Goal: Check status

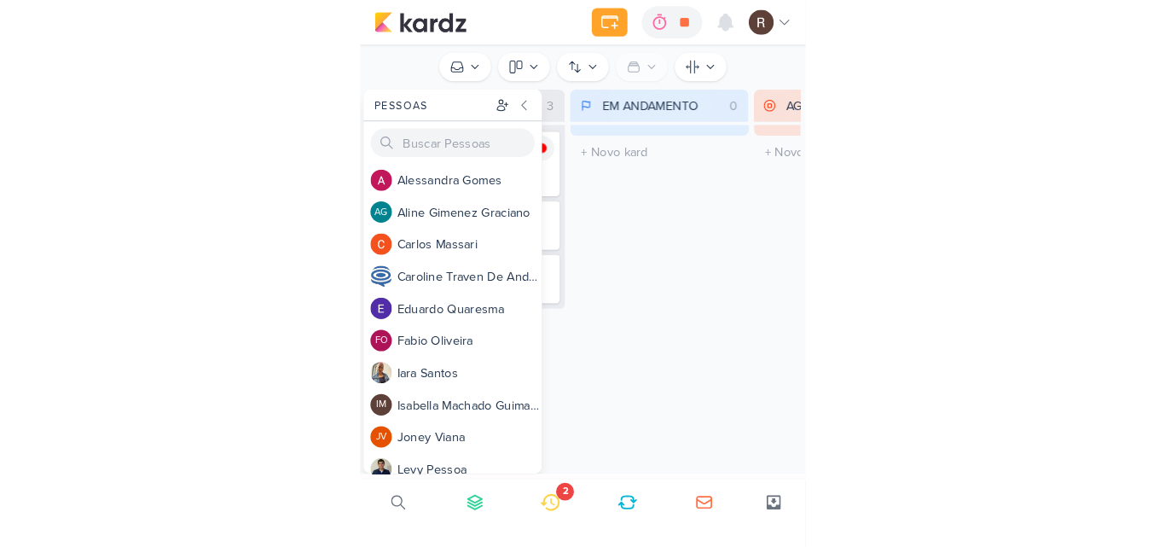
scroll to position [951, 0]
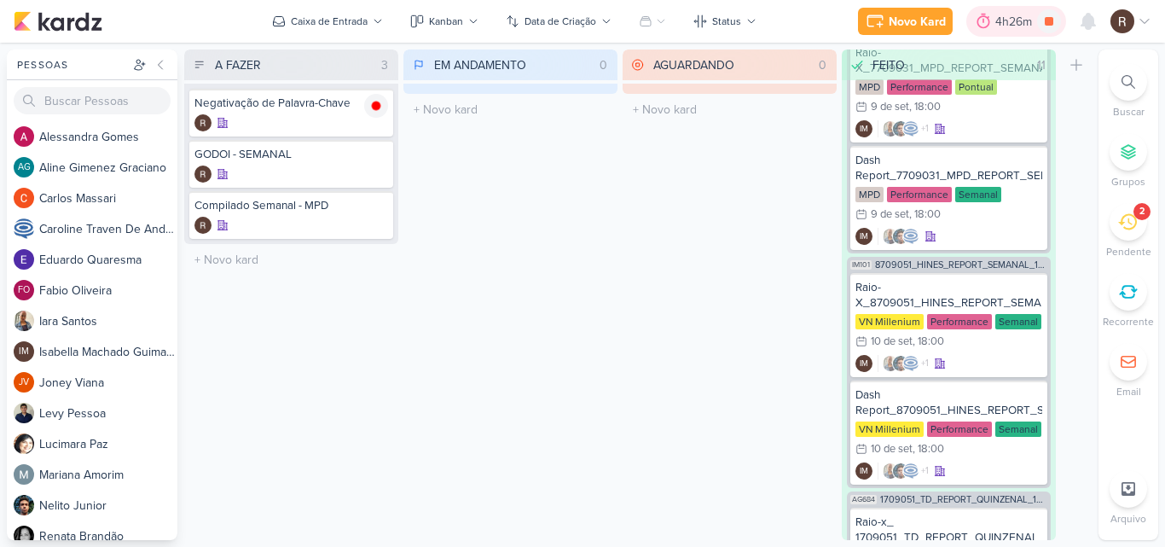
click at [426, 27] on div "4h26m" at bounding box center [1016, 22] width 42 height 18
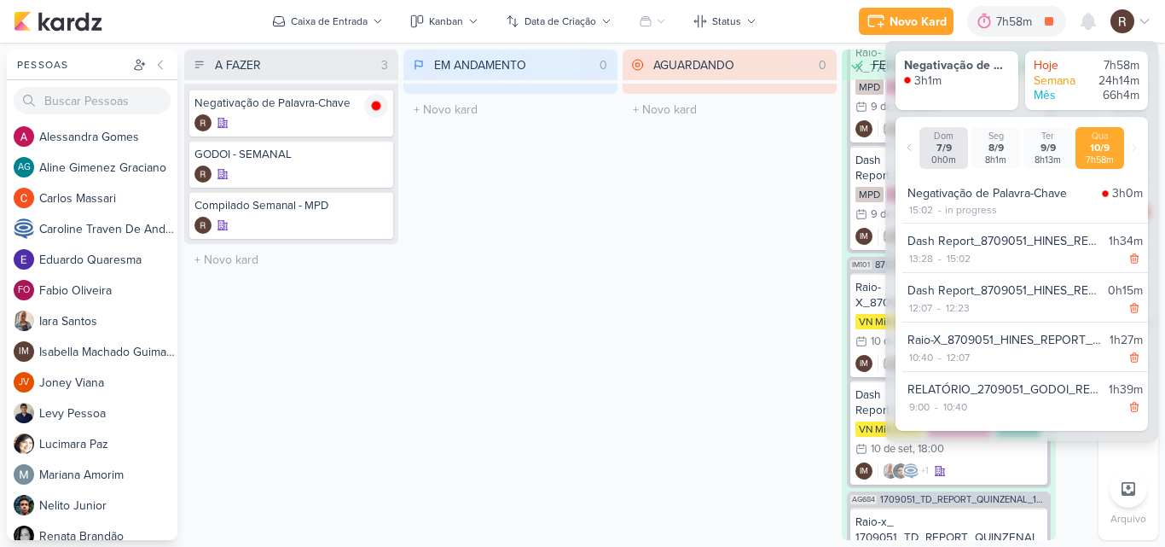
click at [426, 315] on div "AGUARDANDO 0 Mover Para Esquerda Mover Para Direita [GEOGRAPHIC_DATA] O título …" at bounding box center [729, 294] width 214 height 490
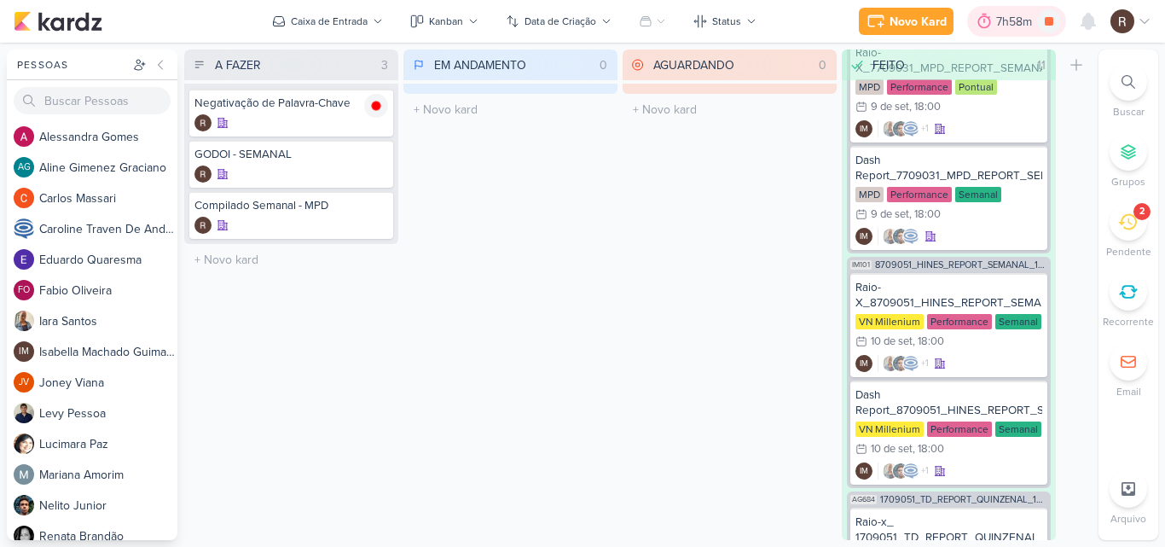
click at [426, 22] on icon at bounding box center [983, 21] width 17 height 17
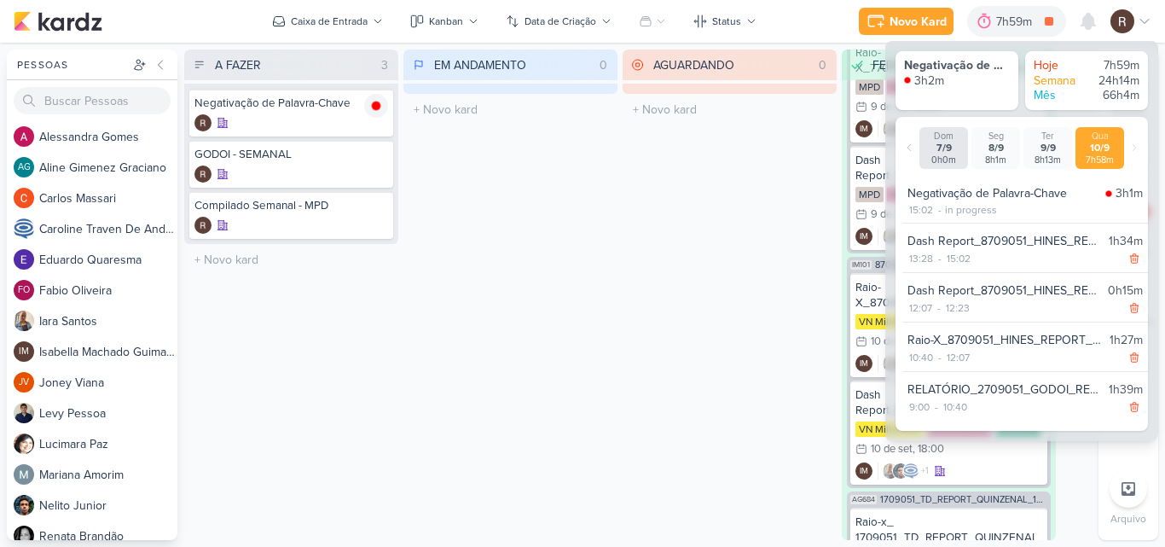
click at [426, 259] on div "AGUARDANDO 0 Mover Para Esquerda Mover Para Direita [GEOGRAPHIC_DATA] O título …" at bounding box center [729, 294] width 214 height 490
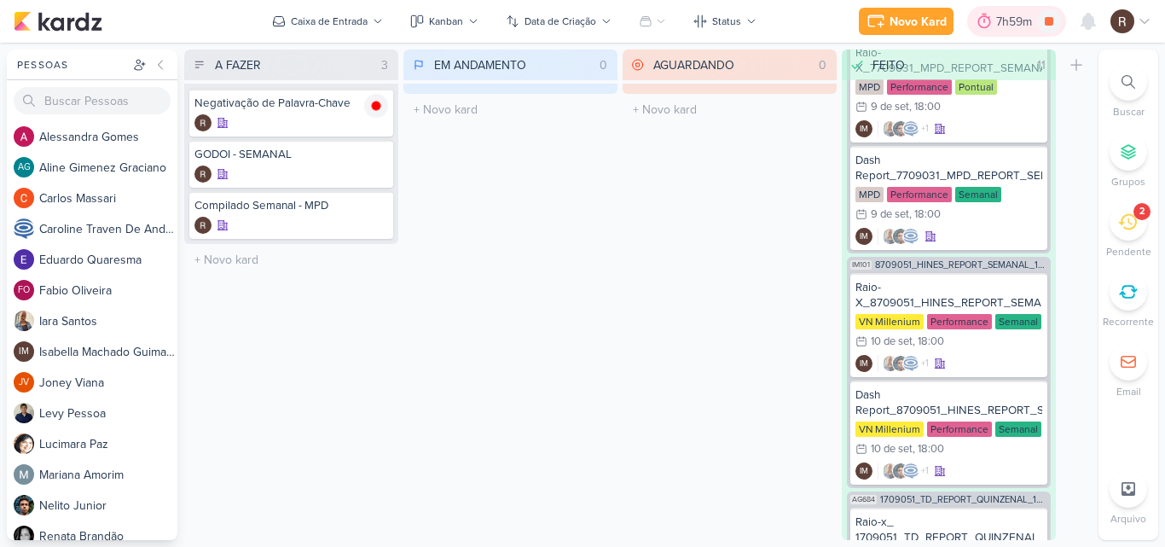
click at [426, 25] on icon at bounding box center [983, 21] width 17 height 17
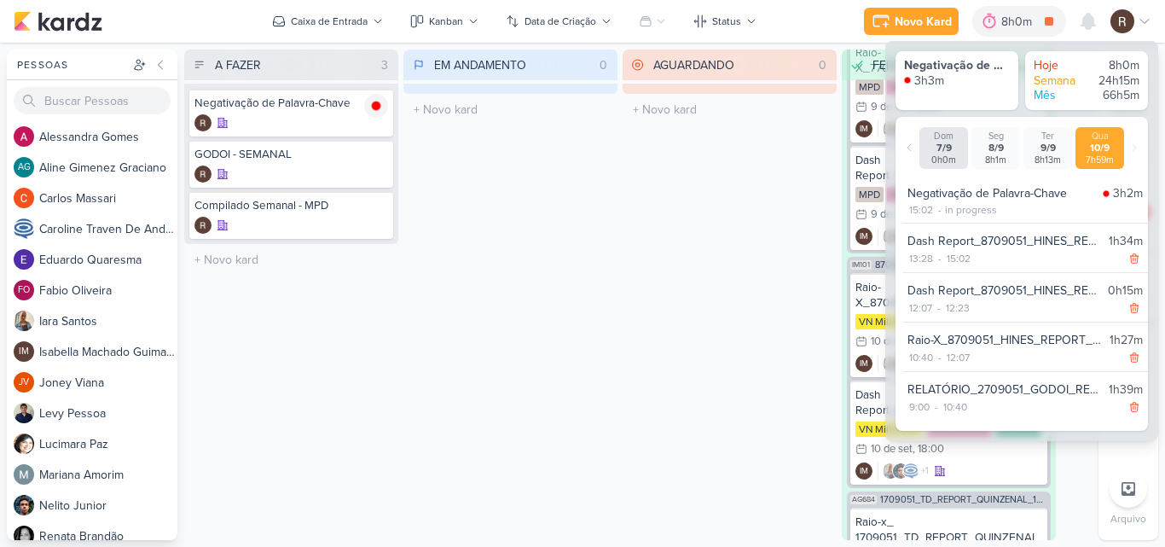
click at [426, 287] on div "AGUARDANDO 0 Mover Para Esquerda Mover Para Direita [GEOGRAPHIC_DATA] O título …" at bounding box center [729, 294] width 214 height 490
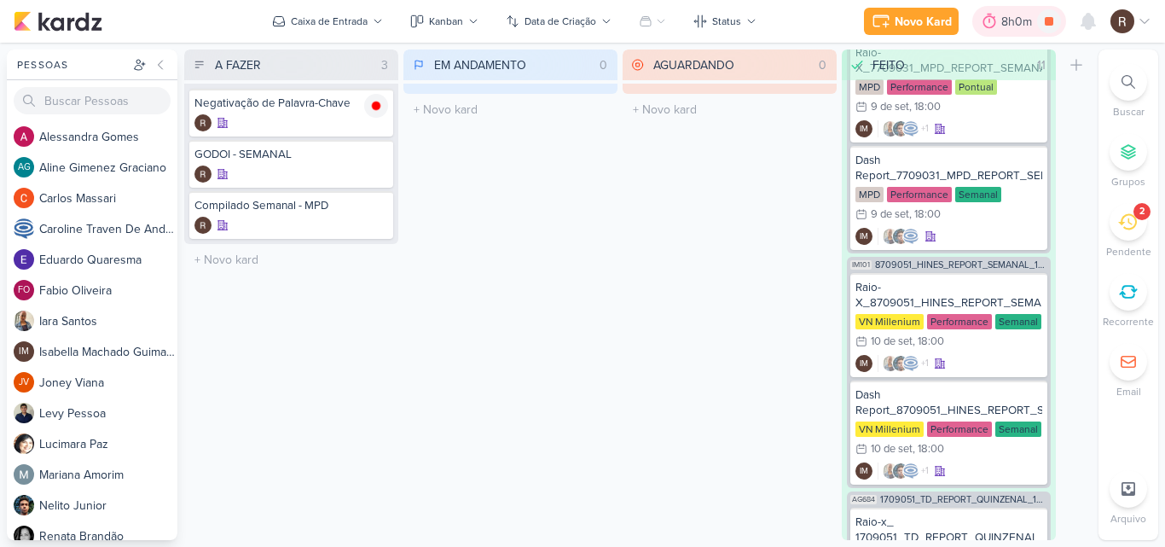
click at [426, 19] on div "8h0m" at bounding box center [1019, 22] width 36 height 18
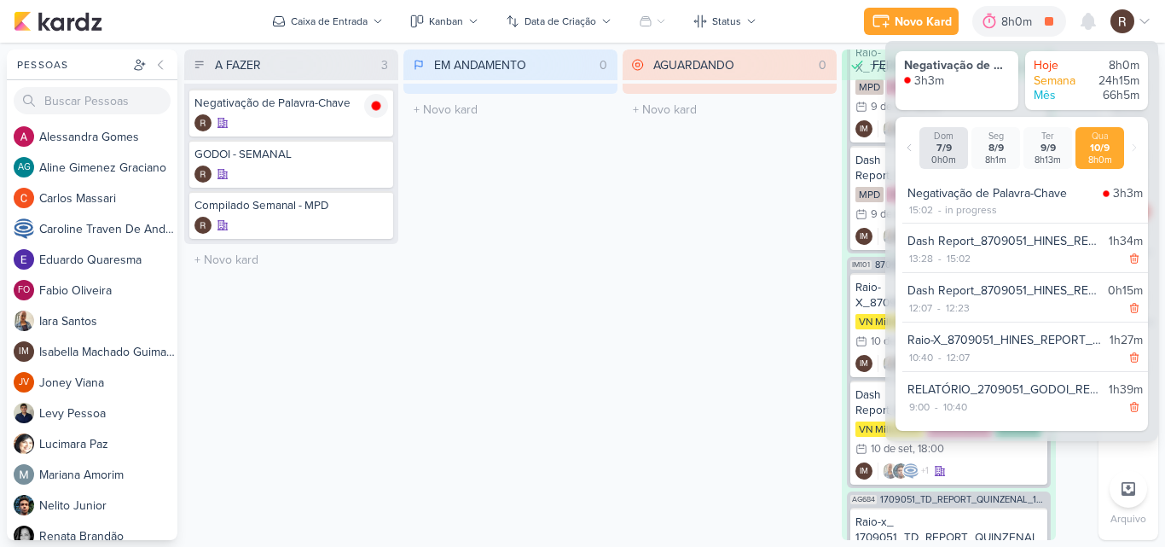
click at [426, 151] on div "AGUARDANDO 0 Mover Para Esquerda Mover Para Direita [GEOGRAPHIC_DATA] O título …" at bounding box center [729, 294] width 214 height 490
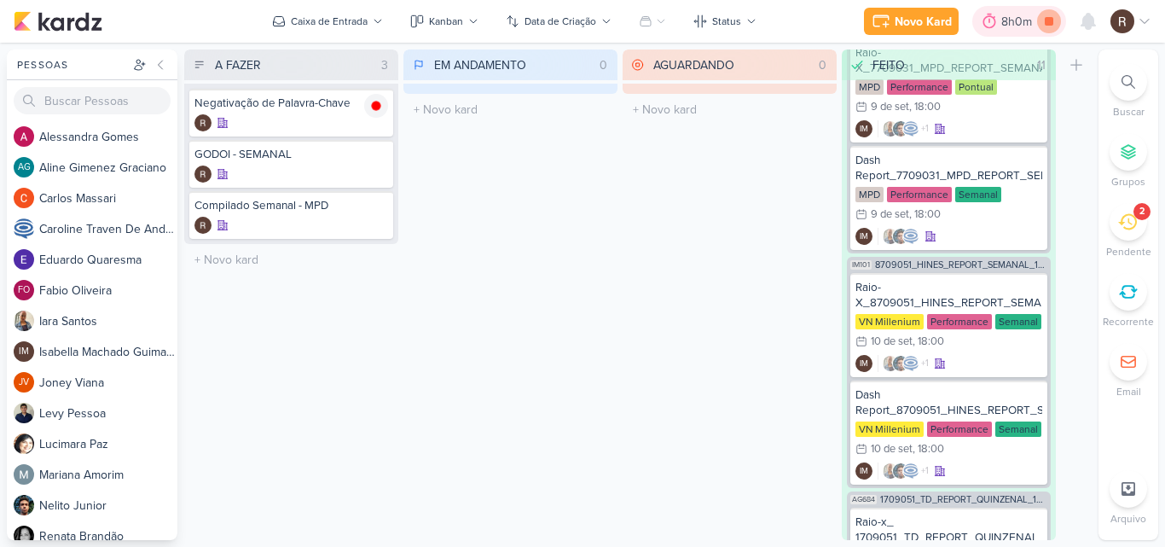
click at [426, 22] on icon at bounding box center [1049, 21] width 9 height 9
click at [426, 19] on div "8h0m" at bounding box center [1043, 22] width 36 height 18
